Goal: Use online tool/utility: Utilize a website feature to perform a specific function

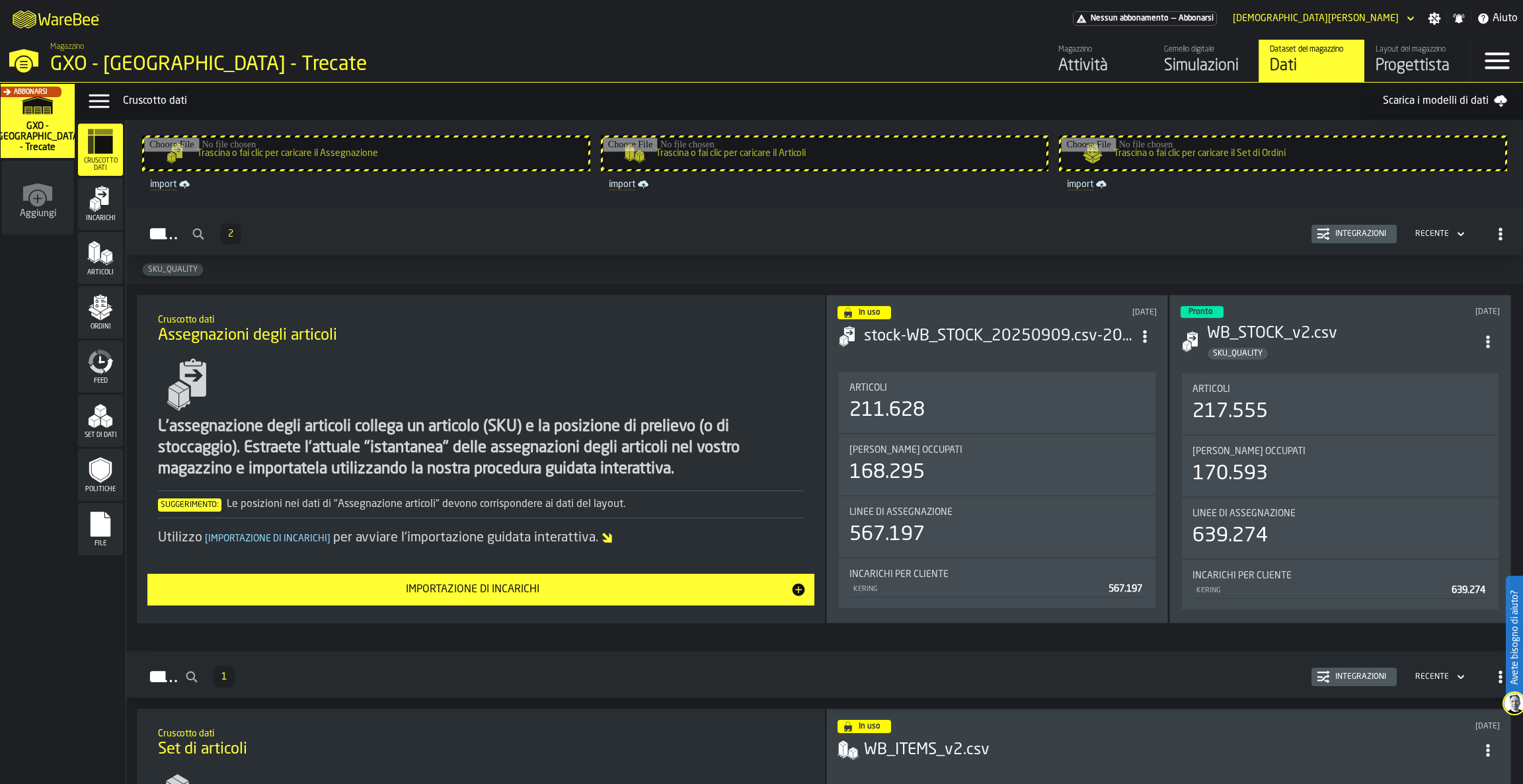
click at [1421, 45] on div "Layout del magazzino" at bounding box center [1418, 49] width 84 height 9
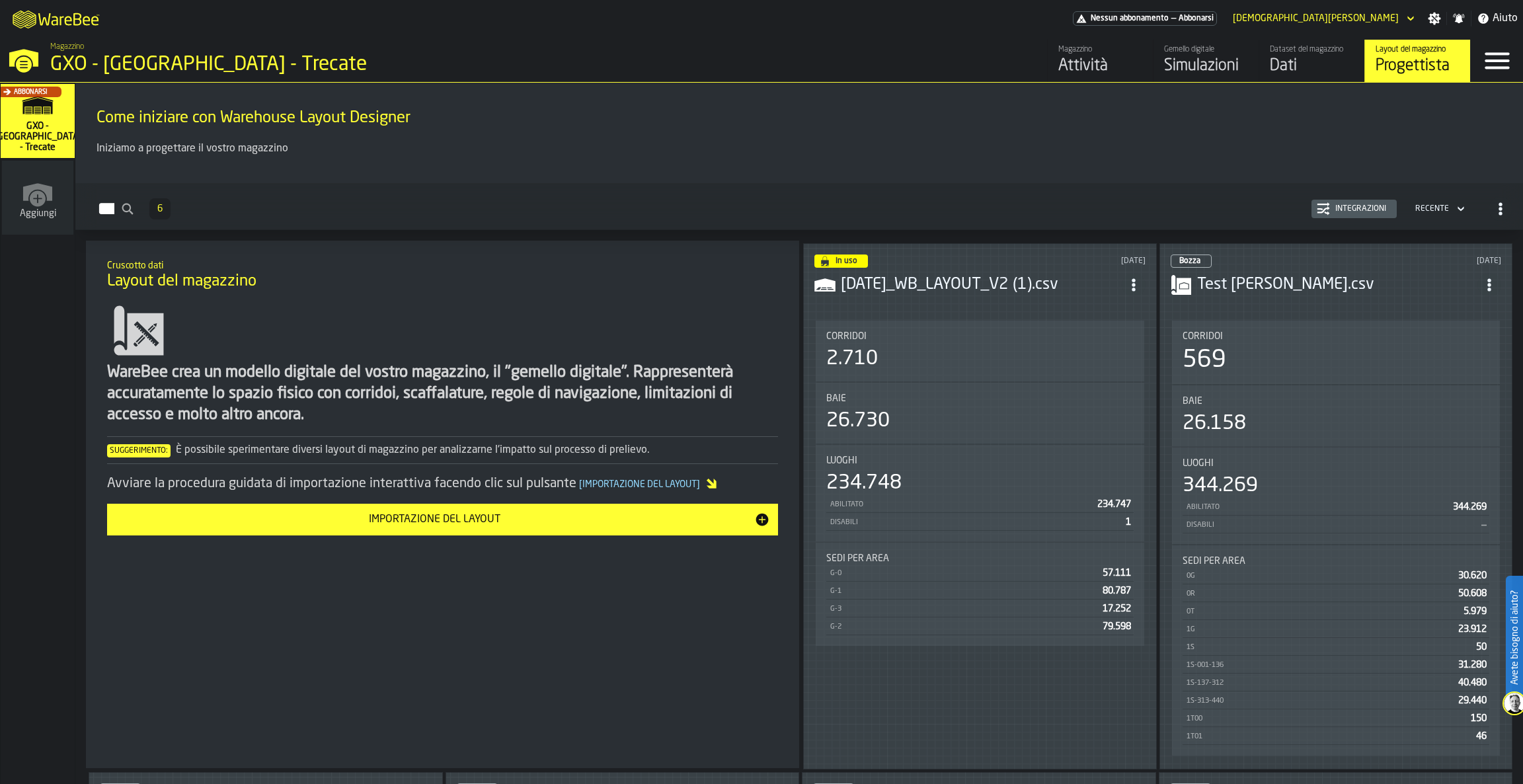
click at [1005, 292] on header "In uso [DATE] [DATE]_WB_LAYOUT_V2 (1).csv" at bounding box center [980, 280] width 332 height 53
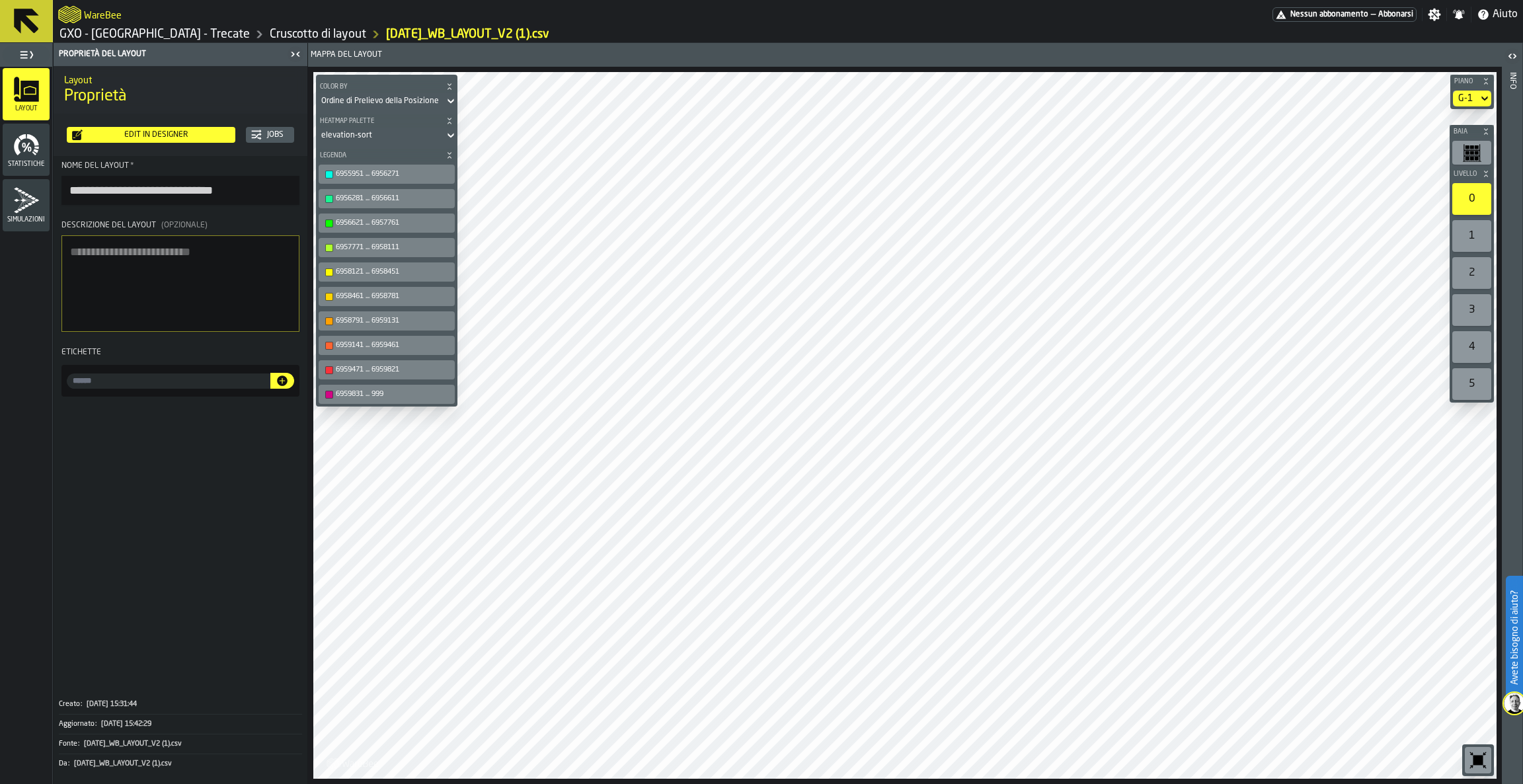
click at [1462, 88] on section "G-1" at bounding box center [1472, 98] width 44 height 21
click at [1466, 99] on div "G-1" at bounding box center [1466, 98] width 15 height 10
click at [1462, 115] on div "G-0" at bounding box center [1449, 121] width 69 height 16
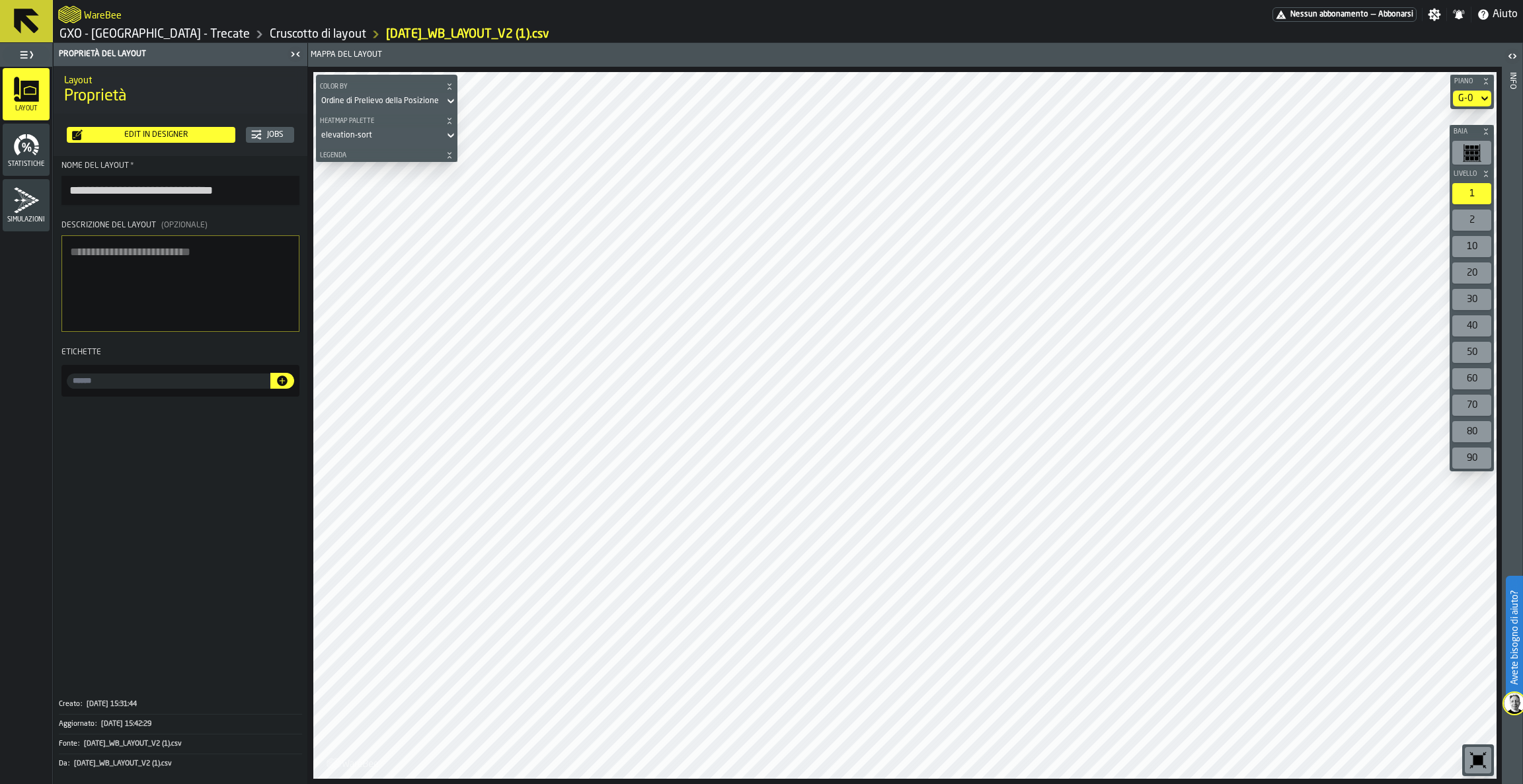
click at [169, 133] on div "Edit in Designer" at bounding box center [156, 135] width 147 height 9
